Goal: Task Accomplishment & Management: Manage account settings

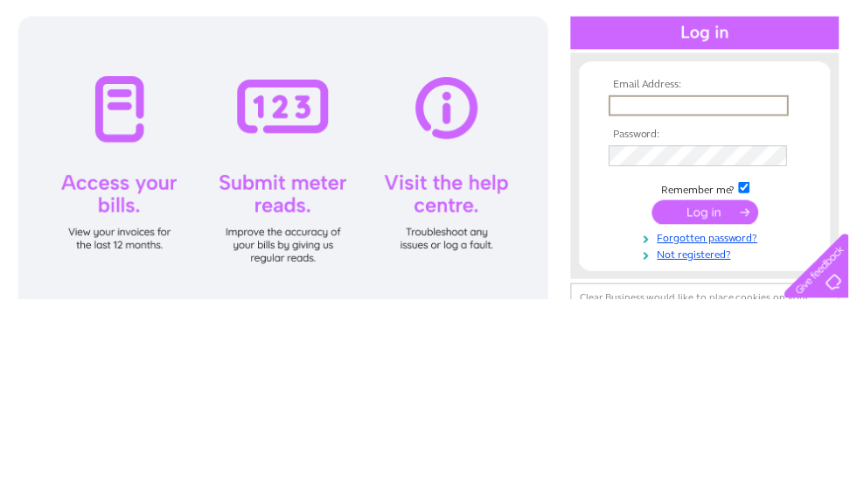
type input "[EMAIL_ADDRESS][DOMAIN_NAME]"
click at [712, 382] on input "submit" at bounding box center [712, 394] width 108 height 24
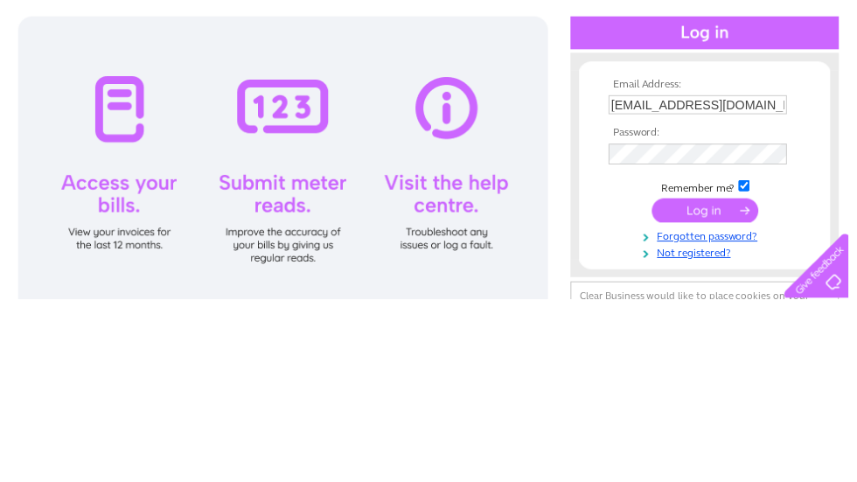
click at [741, 380] on input "submit" at bounding box center [712, 392] width 108 height 24
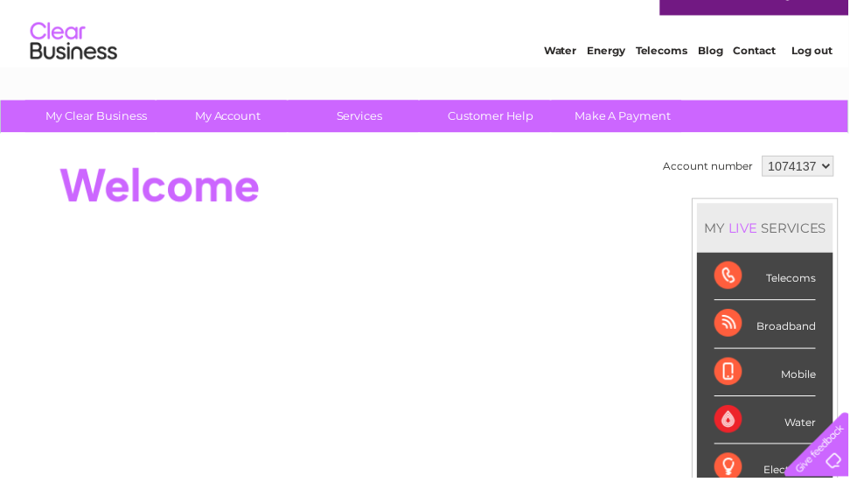
scroll to position [31, 0]
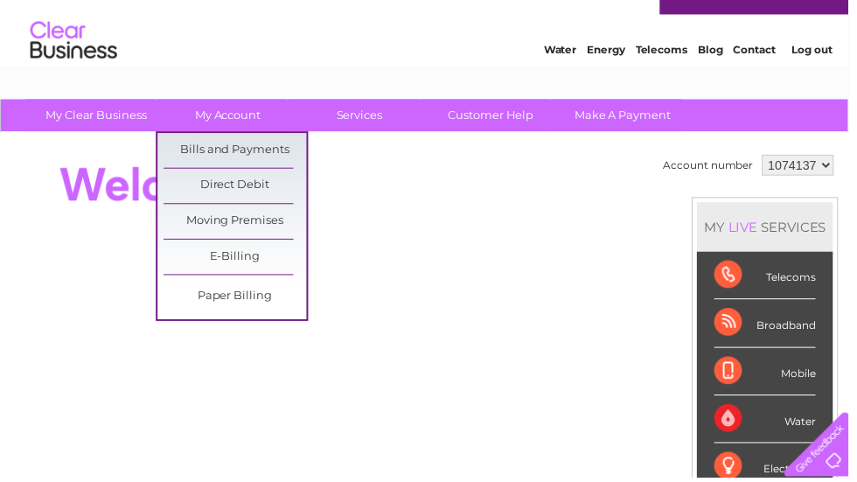
click at [239, 157] on link "Bills and Payments" at bounding box center [237, 152] width 144 height 35
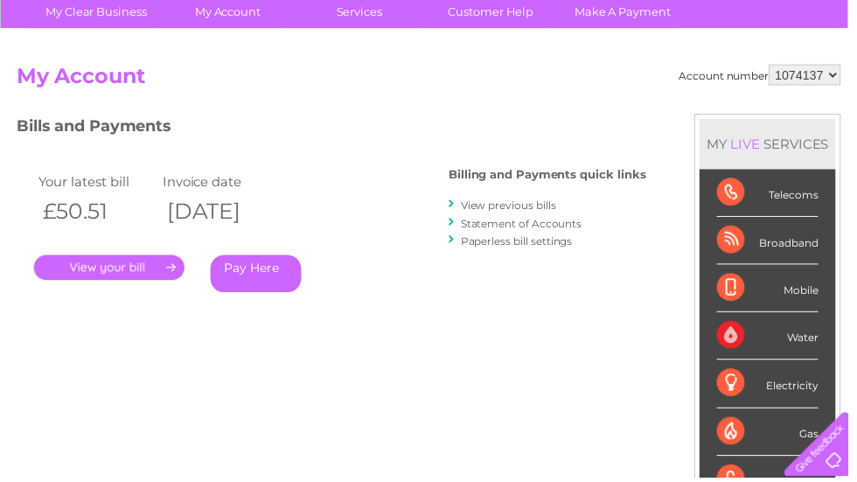
scroll to position [147, 0]
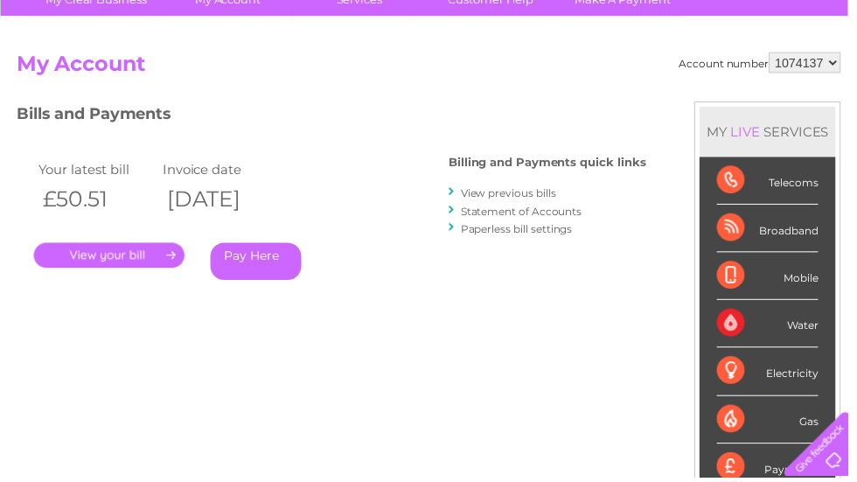
click at [544, 191] on link "View previous bills" at bounding box center [513, 195] width 96 height 13
